Goal: Task Accomplishment & Management: Contribute content

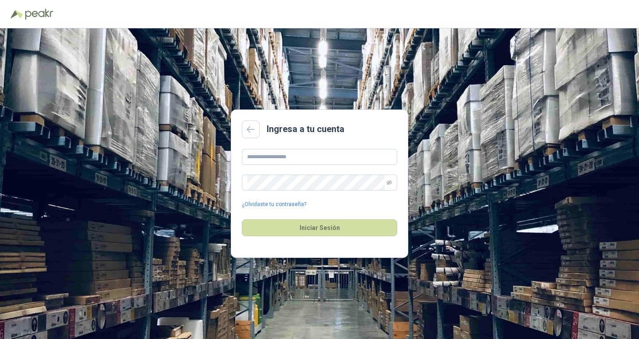
drag, startPoint x: 319, startPoint y: 225, endPoint x: 311, endPoint y: 196, distance: 29.4
click at [318, 225] on button "Iniciar Sesión" at bounding box center [319, 227] width 155 height 17
click at [289, 157] on input "text" at bounding box center [319, 157] width 155 height 16
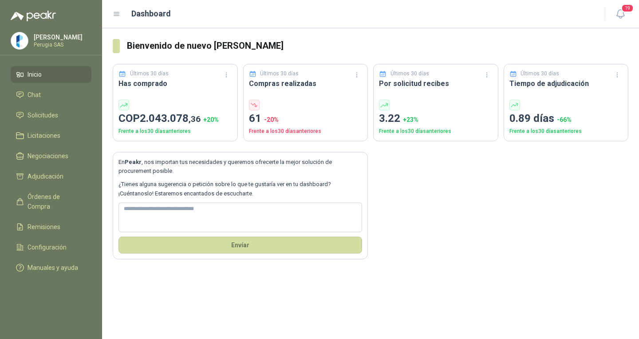
click at [66, 107] on ul "Inicio Chat Solicitudes Licitaciones Negociaciones Adjudicación Órdenes de Comp…" at bounding box center [51, 173] width 102 height 214
click at [68, 112] on li "Solicitudes" at bounding box center [51, 115] width 70 height 10
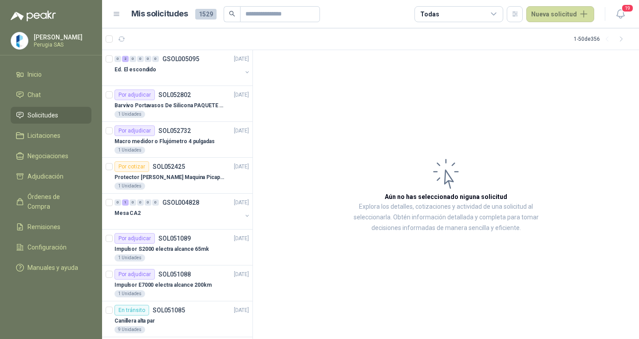
click at [31, 117] on span "Solicitudes" at bounding box center [42, 115] width 31 height 10
click at [189, 72] on div "Ed. El escondido" at bounding box center [177, 69] width 127 height 11
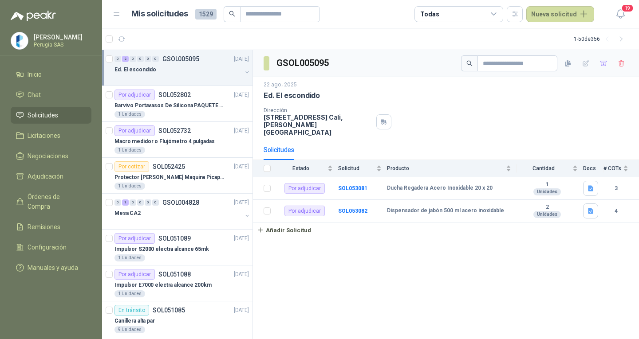
click at [172, 70] on div "Ed. El escondido" at bounding box center [177, 69] width 127 height 11
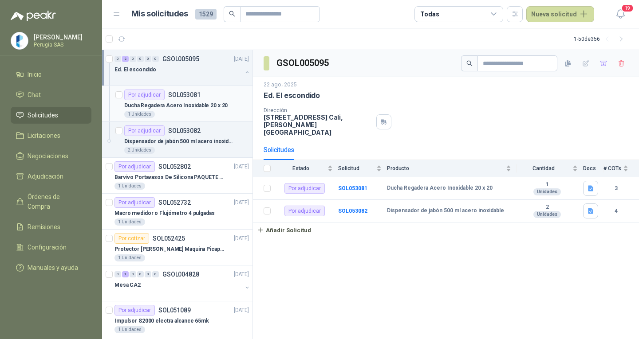
click at [188, 108] on p "Ducha Regadera Acero Inoxidable 20 x 20" at bounding box center [175, 106] width 103 height 8
click at [188, 105] on p "Ducha Regadera Acero Inoxidable 20 x 20" at bounding box center [175, 106] width 103 height 8
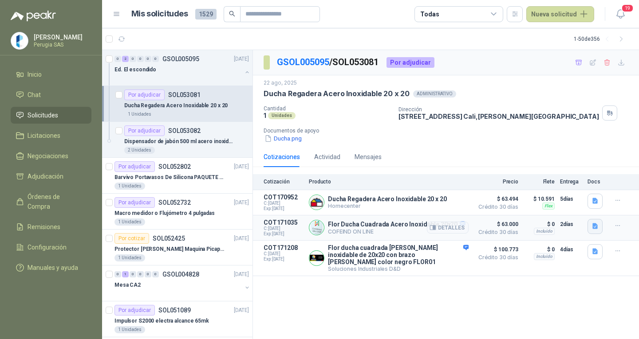
click at [598, 225] on icon "button" at bounding box center [595, 227] width 8 height 8
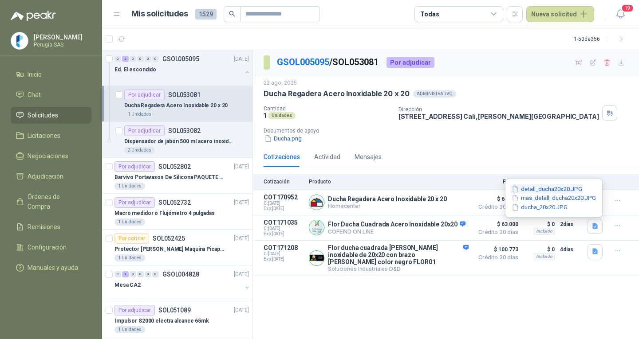
click at [564, 187] on button "detall_ducha20x20.JPG" at bounding box center [546, 188] width 72 height 9
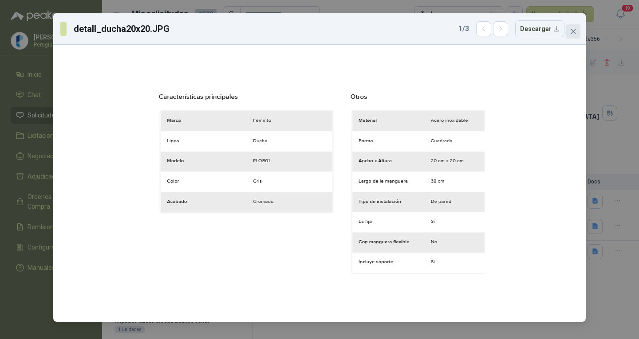
click at [572, 30] on icon "close" at bounding box center [572, 31] width 5 height 5
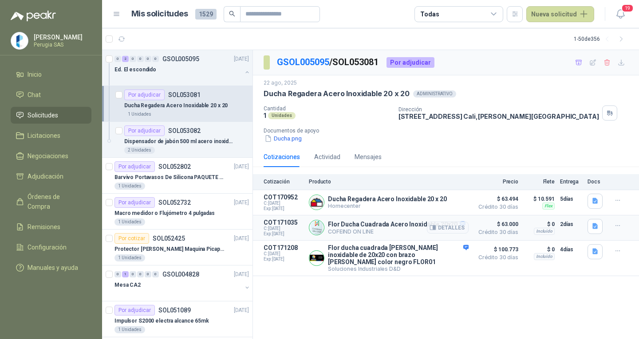
click at [590, 217] on article "COT171035 C: [DATE] Exp: [DATE] Flor Ducha Cuadrada Acero Inoxidable 20x20 COFE…" at bounding box center [446, 227] width 386 height 25
click at [595, 223] on icon "button" at bounding box center [595, 227] width 8 height 8
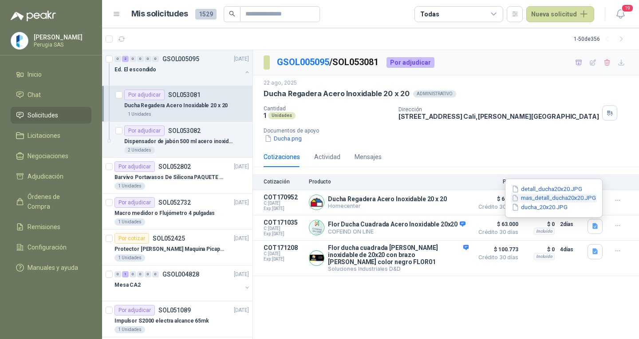
click at [555, 200] on button "mas_detall_ducha20x20.JPG" at bounding box center [553, 198] width 86 height 9
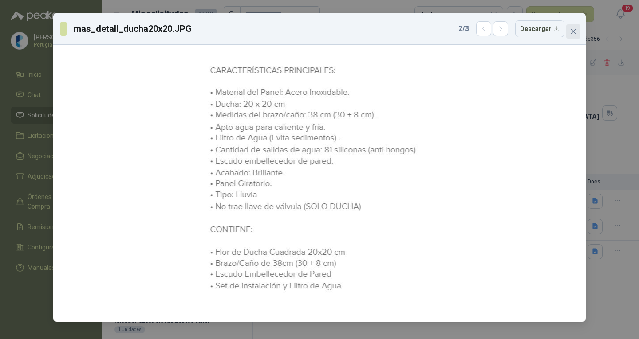
click at [571, 31] on icon "close" at bounding box center [572, 31] width 7 height 7
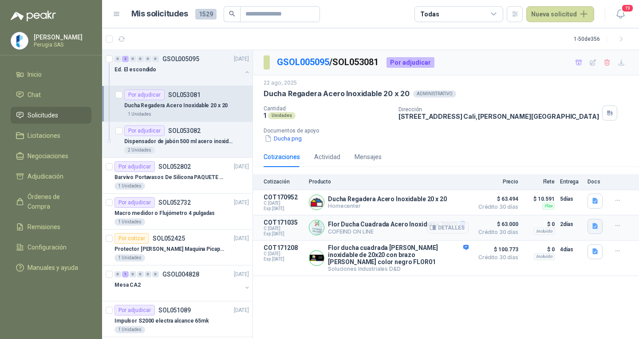
click at [594, 229] on icon "button" at bounding box center [594, 226] width 5 height 6
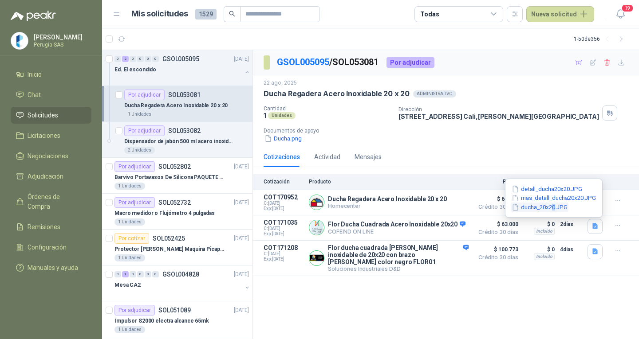
click at [552, 211] on div "detall_ducha20x20.JPG mas_detall_ducha20x20.JPG ducha_20x20.JPG" at bounding box center [554, 198] width 98 height 39
click at [550, 208] on button "ducha_20x20.JPG" at bounding box center [539, 207] width 58 height 9
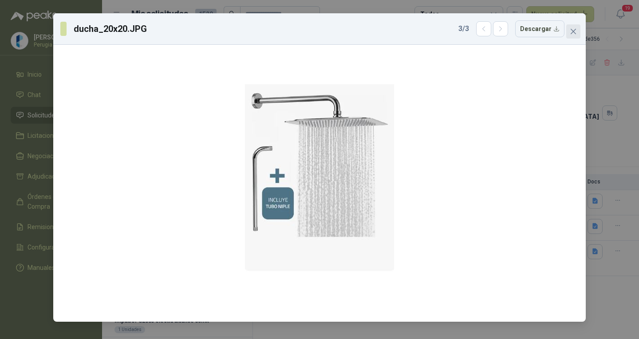
click at [572, 27] on button "Close" at bounding box center [573, 31] width 14 height 14
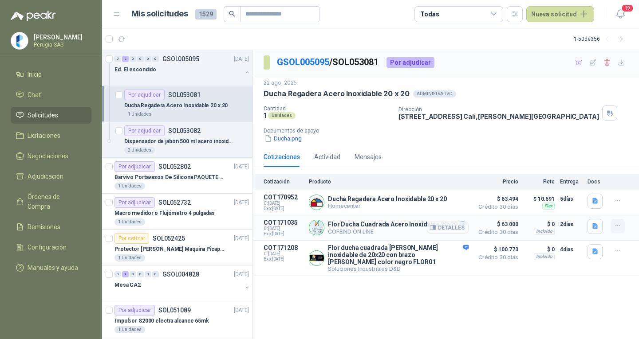
click at [623, 222] on div at bounding box center [619, 226] width 18 height 14
click at [623, 225] on button "button" at bounding box center [617, 226] width 14 height 14
click at [579, 186] on button "Añadir" at bounding box center [599, 191] width 71 height 14
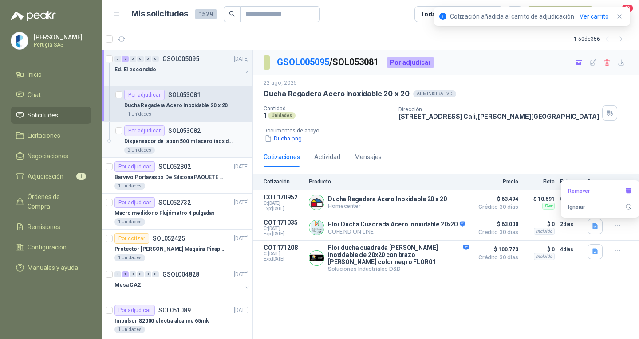
click at [181, 132] on p "SOL053082" at bounding box center [184, 131] width 32 height 6
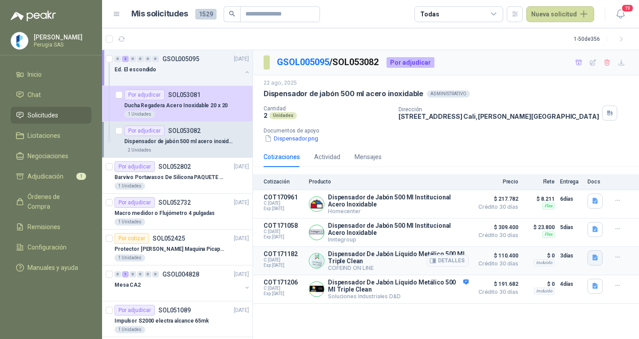
click at [596, 261] on icon "button" at bounding box center [594, 258] width 5 height 6
click at [572, 232] on button "dispensador_jabon.JPG" at bounding box center [560, 231] width 74 height 9
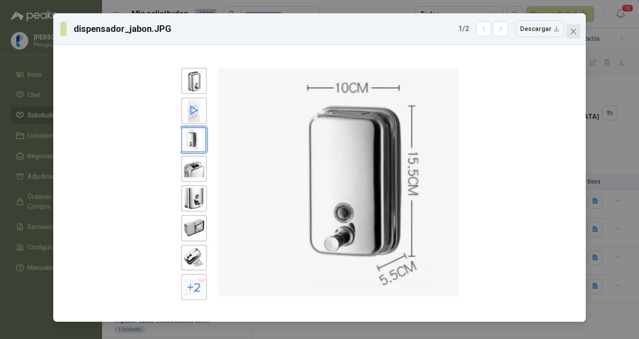
click at [579, 29] on span "Close" at bounding box center [573, 31] width 14 height 7
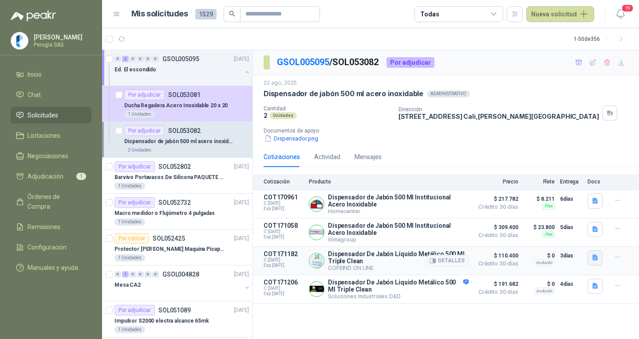
click at [593, 261] on icon "button" at bounding box center [594, 258] width 5 height 6
click at [568, 243] on button "detall_dispensador.JPG" at bounding box center [559, 239] width 73 height 9
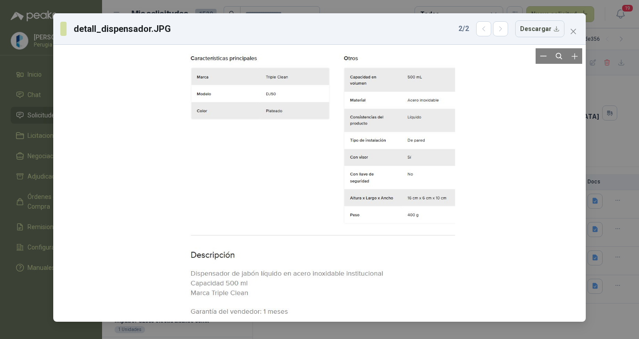
click at [368, 194] on div at bounding box center [319, 183] width 271 height 270
click at [576, 22] on div "detall_dispensador.JPG 2 / 2 Descargar" at bounding box center [319, 28] width 518 height 17
click at [575, 28] on icon "close" at bounding box center [572, 31] width 7 height 7
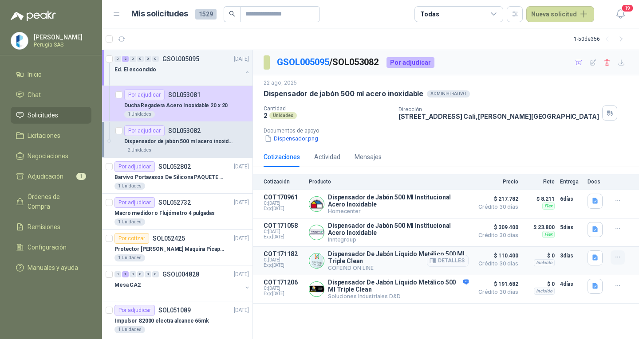
click at [617, 257] on icon "button" at bounding box center [618, 258] width 8 height 8
click at [583, 222] on button "Añadir" at bounding box center [599, 224] width 71 height 14
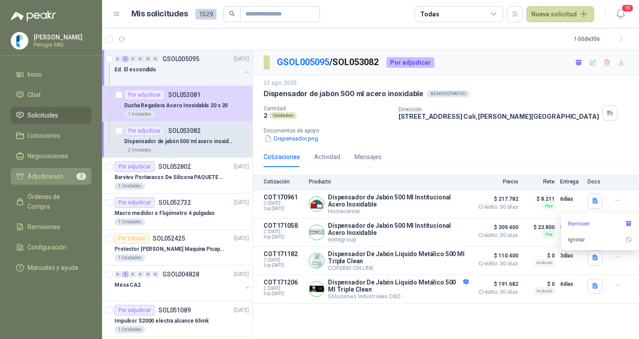
click at [46, 179] on span "Adjudicación" at bounding box center [45, 177] width 36 height 10
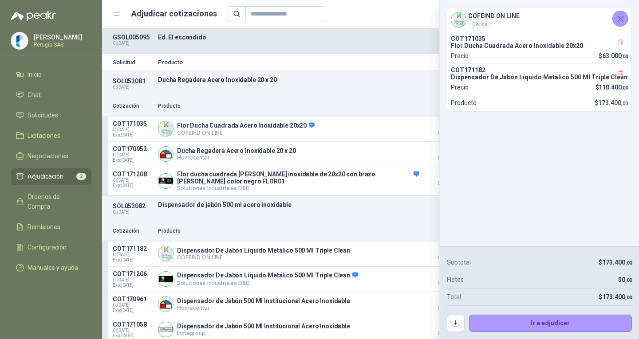
click at [620, 18] on icon "Cerrar" at bounding box center [620, 18] width 11 height 11
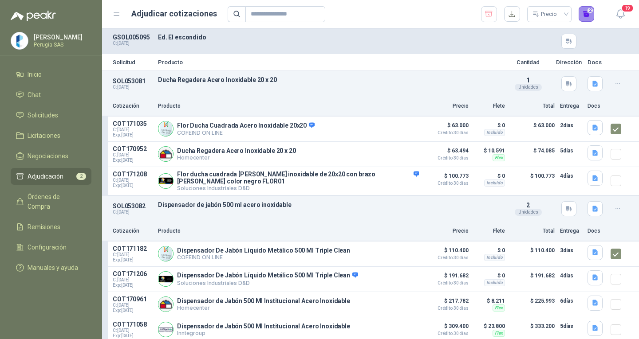
click at [585, 9] on button "2" at bounding box center [586, 14] width 16 height 16
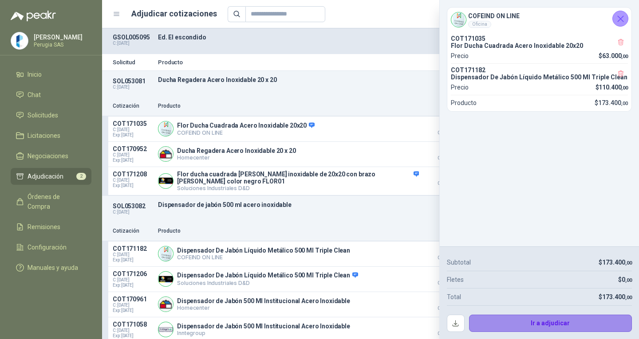
click at [565, 322] on button "Ir a adjudicar" at bounding box center [550, 324] width 163 height 18
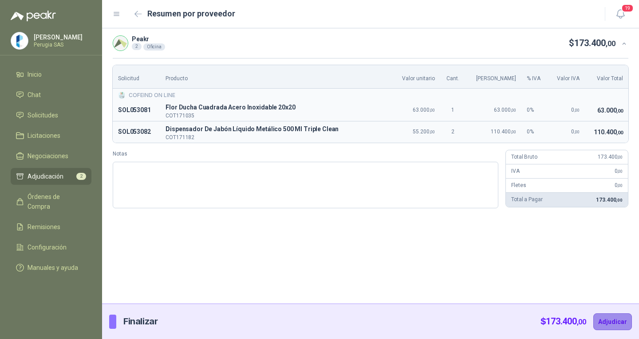
click at [607, 325] on button "Adjudicar" at bounding box center [612, 321] width 39 height 17
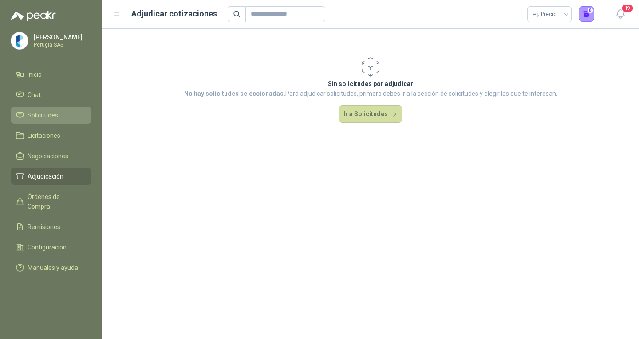
click at [36, 115] on span "Solicitudes" at bounding box center [42, 115] width 31 height 10
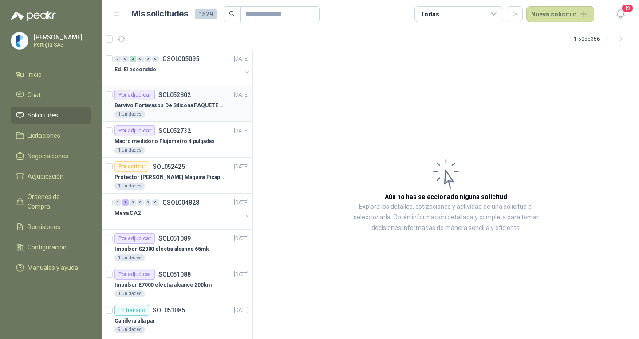
click at [181, 103] on p "Barvivo Portavasos De Silicona PAQUETE 6 Unidades Negro Con Soporte Antidesliza…" at bounding box center [169, 106] width 110 height 8
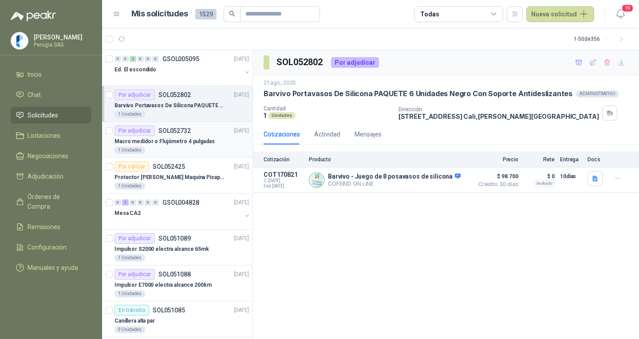
click at [181, 149] on div "1 Unidades" at bounding box center [181, 150] width 134 height 7
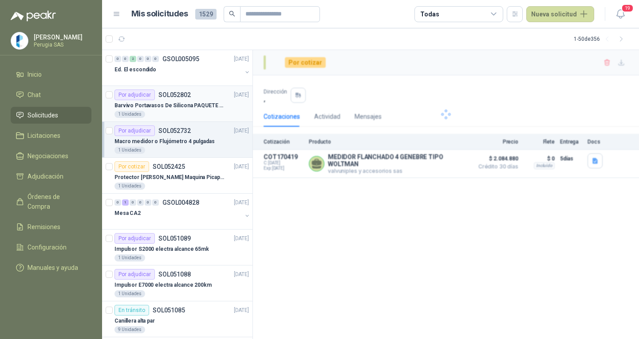
click at [192, 92] on div "Por adjudicar SOL052802 [DATE]" at bounding box center [181, 95] width 134 height 11
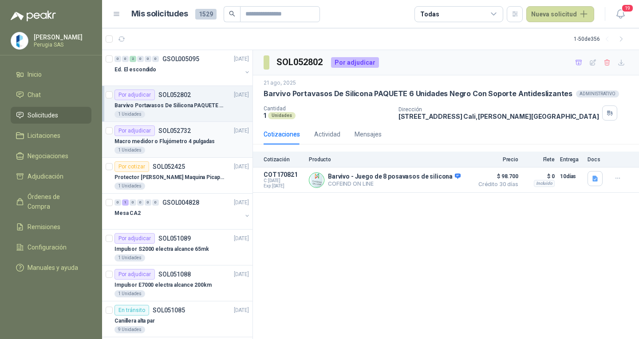
click at [183, 125] on div "Por adjudicar SOL052732" at bounding box center [152, 130] width 76 height 11
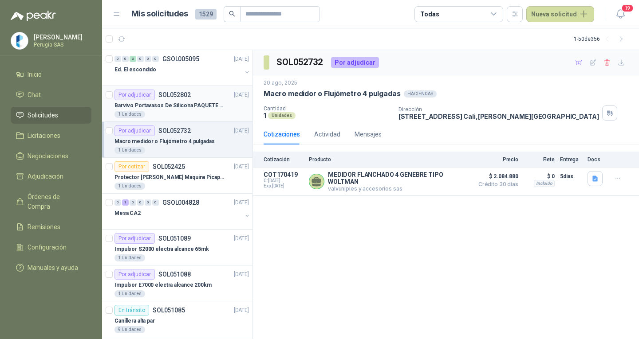
click at [186, 102] on p "Barvivo Portavasos De Silicona PAQUETE 6 Unidades Negro Con Soporte Antidesliza…" at bounding box center [169, 106] width 110 height 8
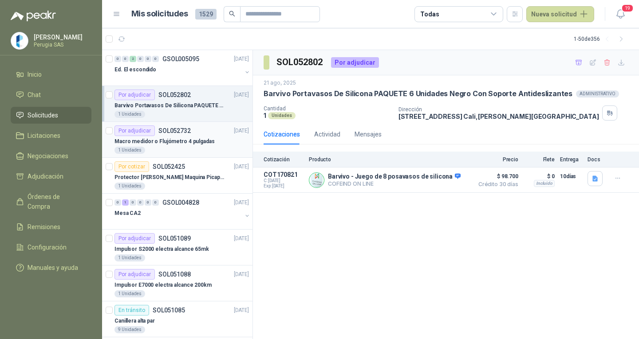
click at [165, 147] on div "1 Unidades" at bounding box center [181, 150] width 134 height 7
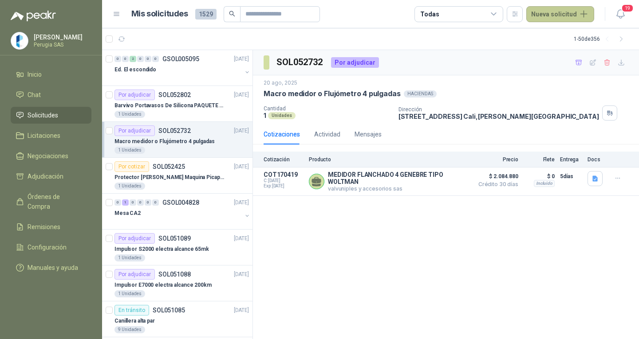
click at [548, 13] on button "Nueva solicitud" at bounding box center [560, 14] width 68 height 16
click at [553, 36] on link "Solicitud" at bounding box center [570, 36] width 75 height 16
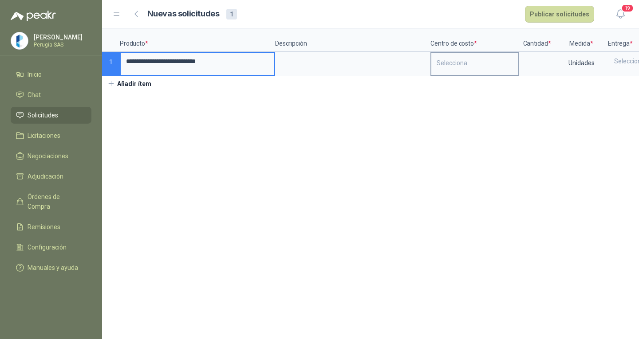
click at [464, 65] on div "Selecciona" at bounding box center [474, 63] width 87 height 20
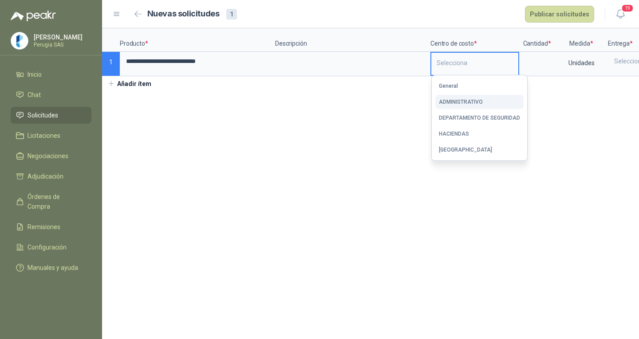
drag, startPoint x: 465, startPoint y: 83, endPoint x: 465, endPoint y: 97, distance: 13.7
click at [465, 97] on ul "General ADMINISTRATIVO DEPARTAMENTO DE SEGURIDAD HACIENDAS [GEOGRAPHIC_DATA]" at bounding box center [478, 117] width 95 height 85
click at [465, 96] on button "ADMINISTRATIVO" at bounding box center [479, 102] width 88 height 14
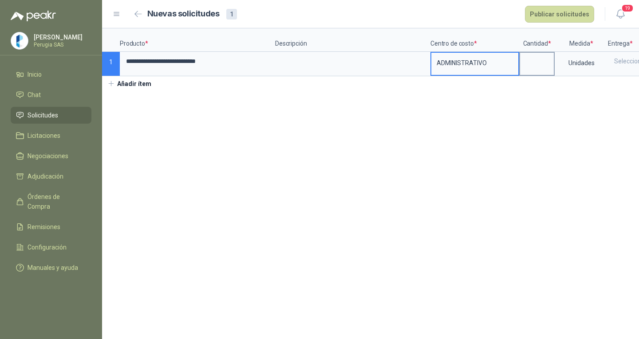
drag, startPoint x: 563, startPoint y: 66, endPoint x: 548, endPoint y: 66, distance: 14.2
click at [557, 67] on div "Unidades" at bounding box center [580, 63] width 51 height 20
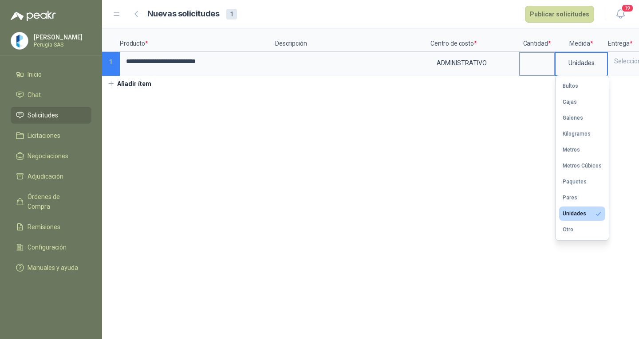
click at [548, 66] on input at bounding box center [537, 61] width 34 height 17
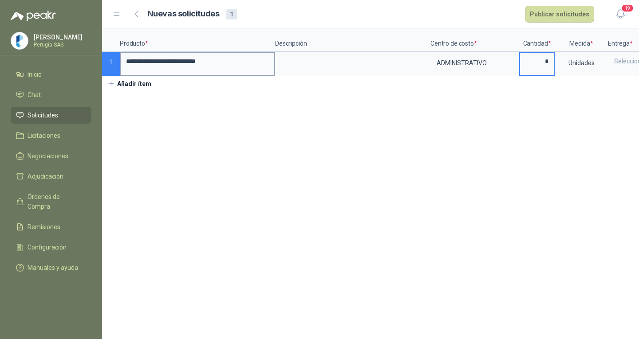
type input "*"
click at [144, 62] on input "**********" at bounding box center [197, 61] width 153 height 17
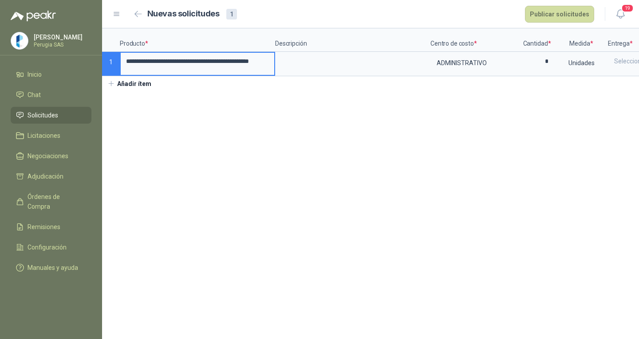
scroll to position [0, 81]
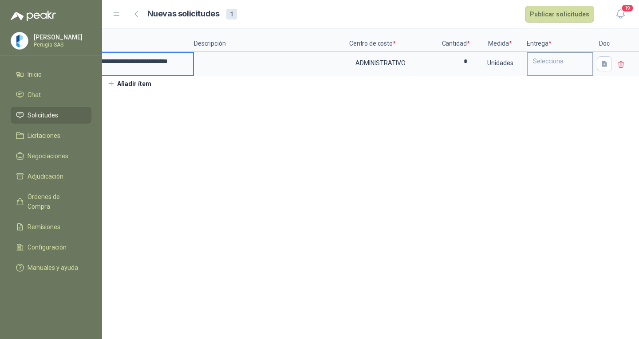
type input "**********"
click at [533, 62] on div "Selecciona" at bounding box center [559, 61] width 65 height 17
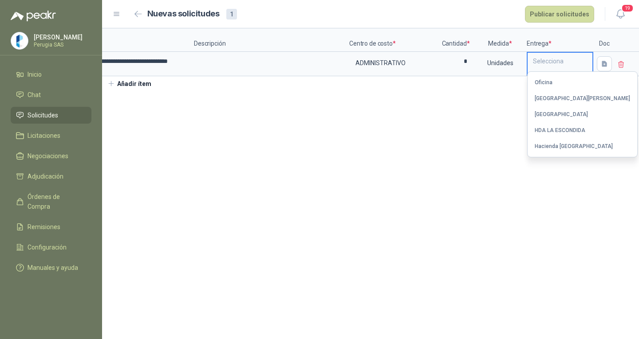
drag, startPoint x: 545, startPoint y: 79, endPoint x: 626, endPoint y: 59, distance: 82.6
click at [548, 79] on div "Oficina" at bounding box center [543, 82] width 18 height 6
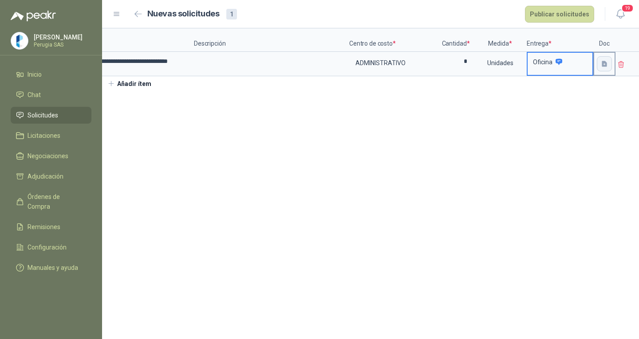
click at [600, 64] on icon "button" at bounding box center [604, 64] width 8 height 8
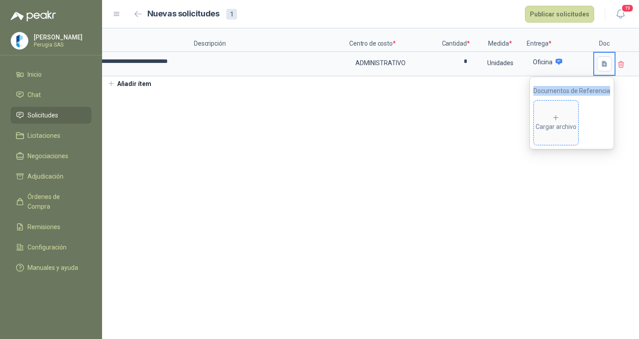
click at [567, 116] on div "Cargar archivo" at bounding box center [555, 123] width 41 height 18
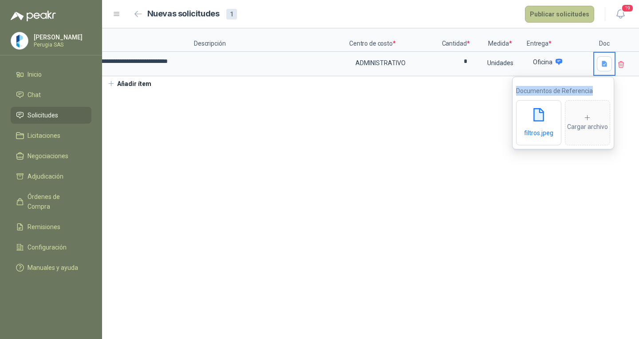
click at [560, 10] on button "Publicar solicitudes" at bounding box center [559, 14] width 69 height 17
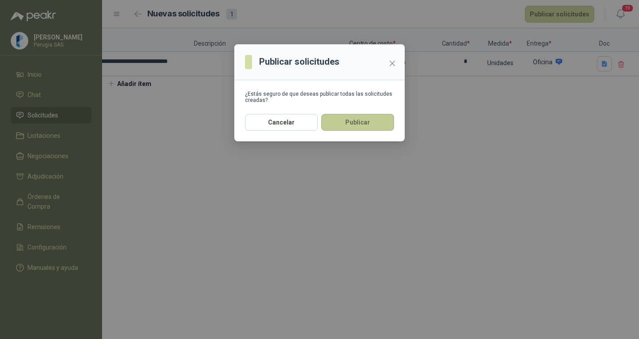
click at [345, 124] on button "Publicar" at bounding box center [357, 122] width 73 height 17
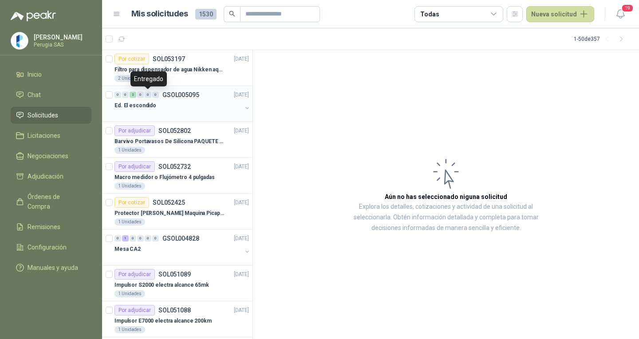
click at [161, 119] on div "0 0 2 0 0 0 GSOL005095 [DATE] Ed. El escondido" at bounding box center [177, 104] width 150 height 36
click at [190, 110] on div "Ed. El escondido" at bounding box center [177, 105] width 127 height 11
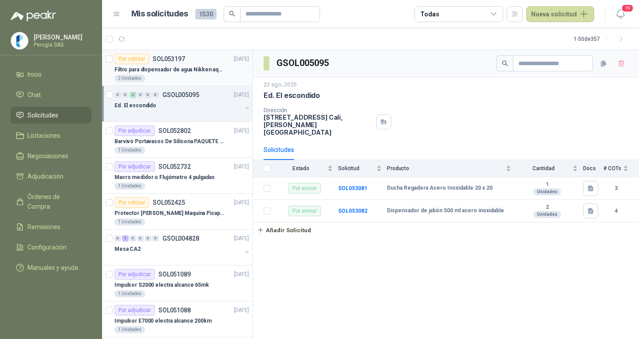
click at [179, 65] on div "Filtro para dispensador de agua Nikken aqua pour deluxe" at bounding box center [181, 69] width 134 height 11
